Goal: Task Accomplishment & Management: Manage account settings

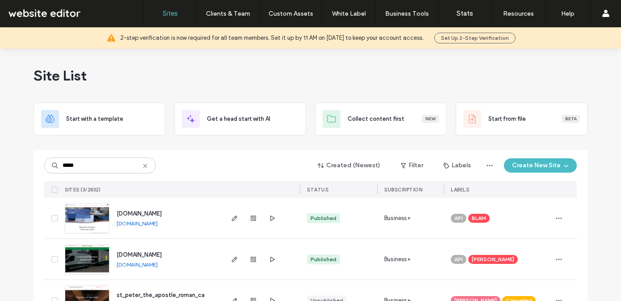
click at [44, 157] on input "*****" at bounding box center [100, 165] width 112 height 16
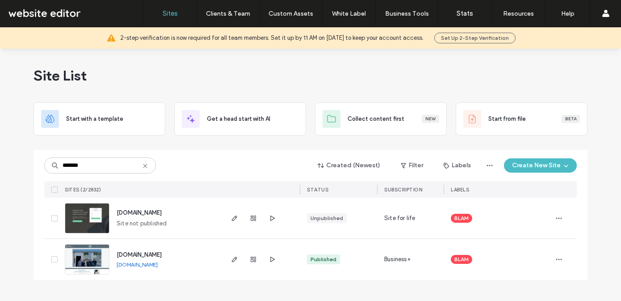
type input "*******"
click at [148, 212] on span "www.swansealegalsolutions.co.uk" at bounding box center [139, 212] width 45 height 7
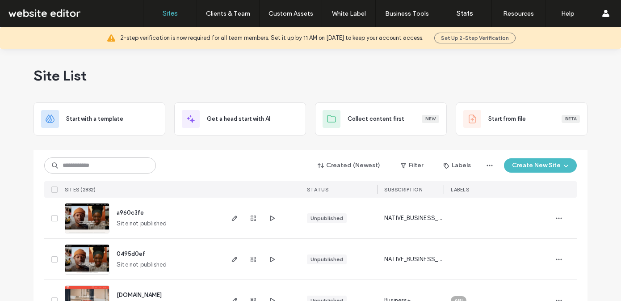
scroll to position [46, 0]
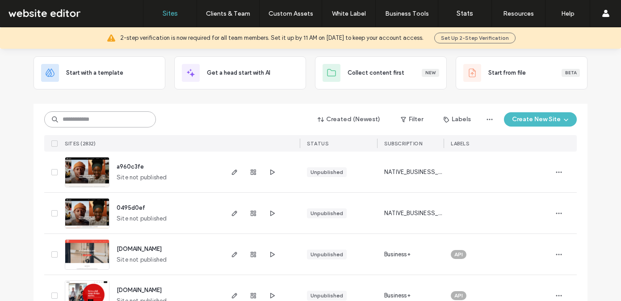
click at [82, 119] on input at bounding box center [100, 119] width 112 height 16
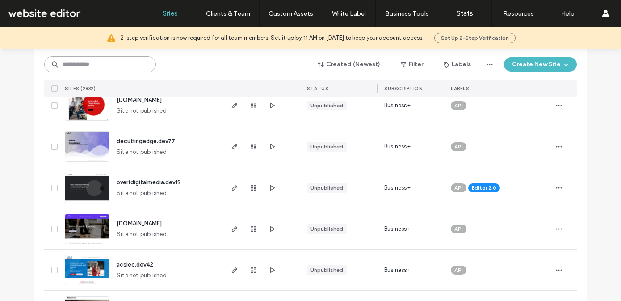
scroll to position [0, 0]
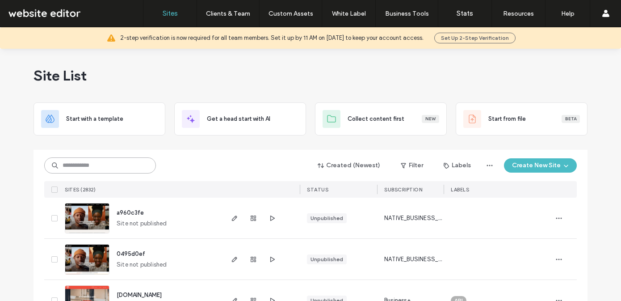
click at [87, 165] on input at bounding box center [100, 165] width 112 height 16
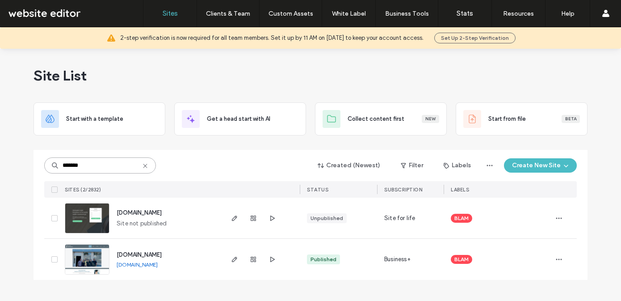
type input "*******"
click at [146, 211] on span "[DOMAIN_NAME]" at bounding box center [139, 212] width 45 height 7
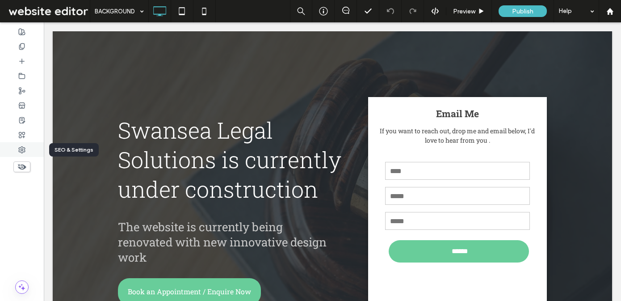
click at [22, 148] on icon at bounding box center [21, 149] width 7 height 7
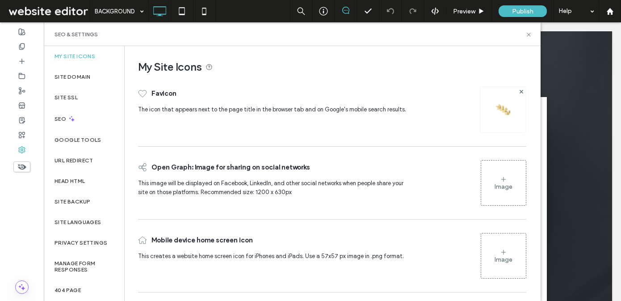
click at [347, 9] on icon at bounding box center [345, 10] width 7 height 7
click at [345, 10] on icon at bounding box center [345, 10] width 7 height 7
click at [322, 12] on icon at bounding box center [323, 11] width 9 height 9
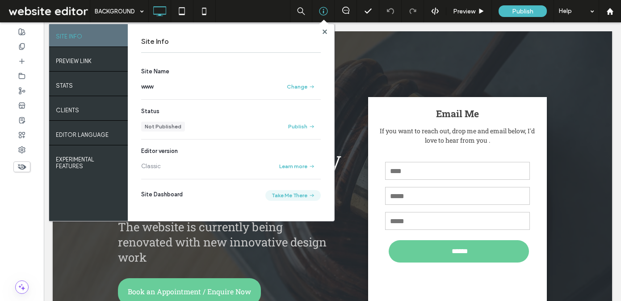
click at [294, 195] on button "Take Me There" at bounding box center [292, 195] width 55 height 11
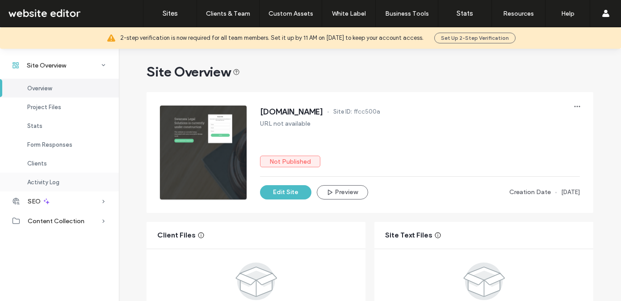
click at [35, 181] on span "Activity Log" at bounding box center [43, 182] width 32 height 7
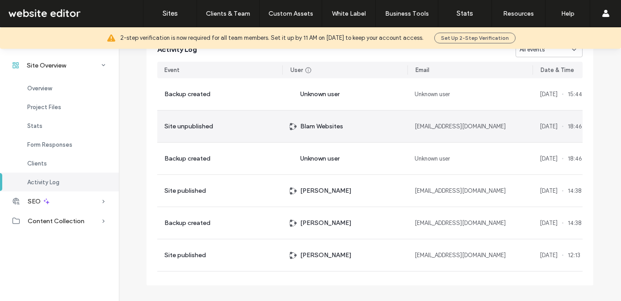
scroll to position [880, 0]
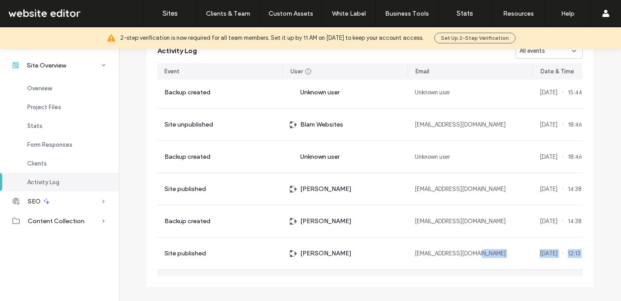
scroll to position [0, 0]
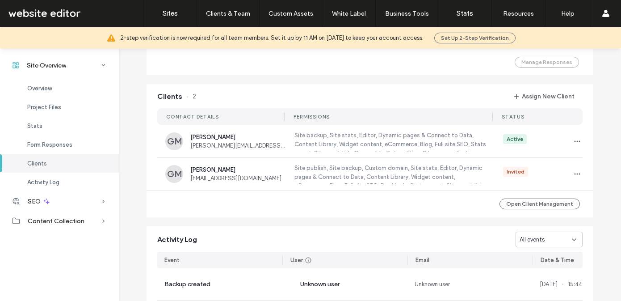
scroll to position [687, 0]
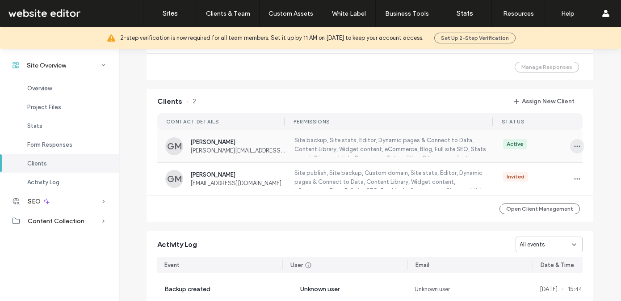
click at [576, 144] on icon "button" at bounding box center [576, 145] width 7 height 7
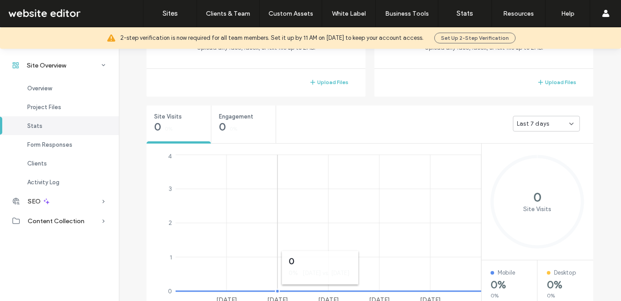
scroll to position [277, 0]
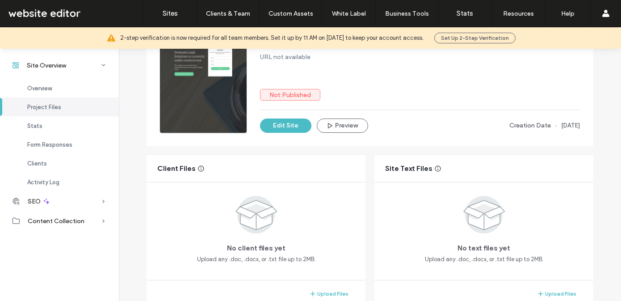
scroll to position [65, 0]
